Goal: Task Accomplishment & Management: Use online tool/utility

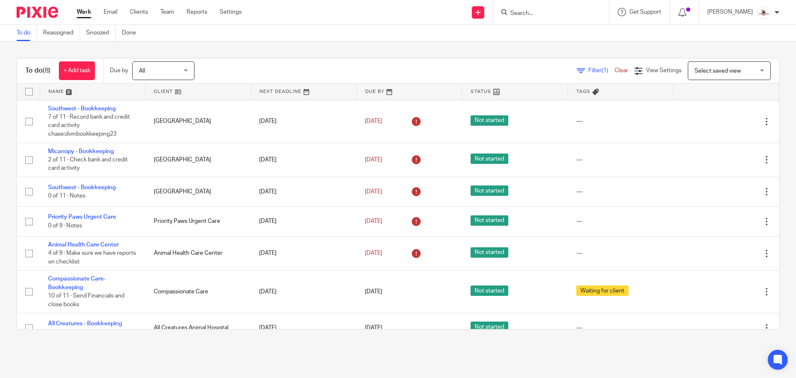
click at [160, 91] on link at bounding box center [197, 91] width 105 height 17
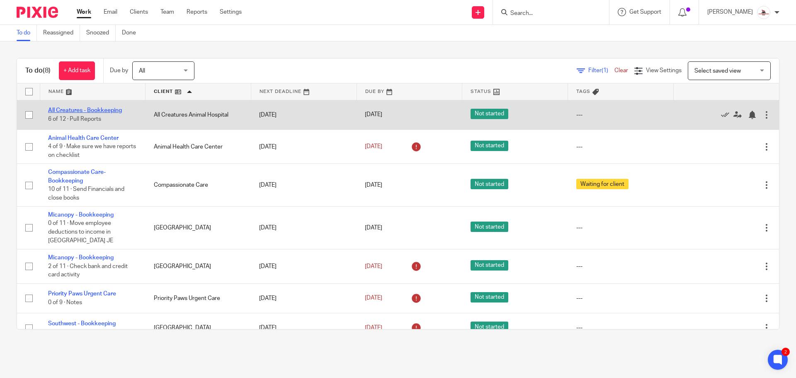
click at [97, 109] on link "All Creatures - Bookkeeping" at bounding box center [85, 110] width 74 height 6
